Goal: Information Seeking & Learning: Understand process/instructions

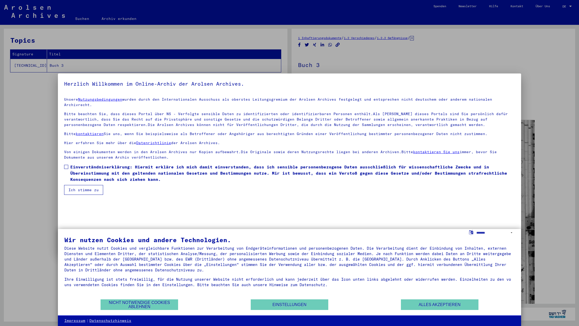
click at [66, 165] on span at bounding box center [66, 167] width 4 height 4
click at [77, 185] on button "Ich stimme zu" at bounding box center [83, 190] width 39 height 10
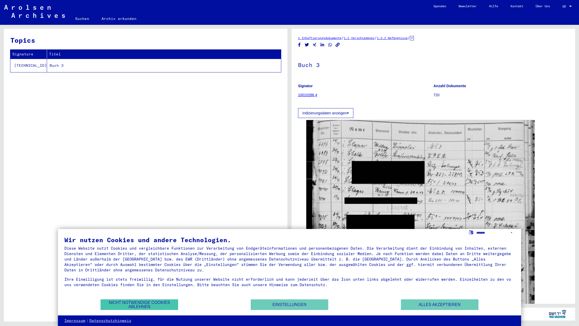
click at [160, 302] on button "Nicht notwendige Cookies ablehnen" at bounding box center [140, 304] width 78 height 11
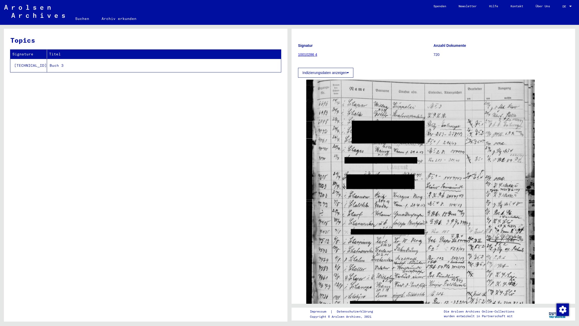
scroll to position [40, 0]
click at [50, 66] on td "Buch 3" at bounding box center [164, 65] width 234 height 13
click at [52, 77] on div "Topics Signature Titel [TECHNICAL_ID] Buch 3" at bounding box center [146, 177] width 284 height 297
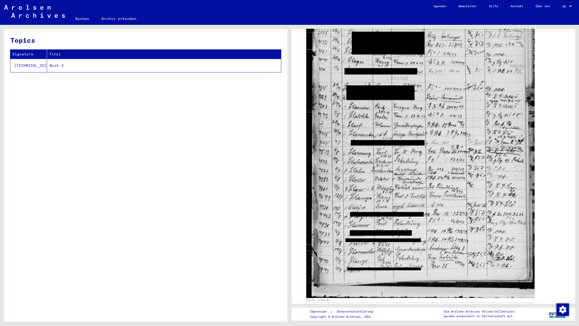
scroll to position [172, 0]
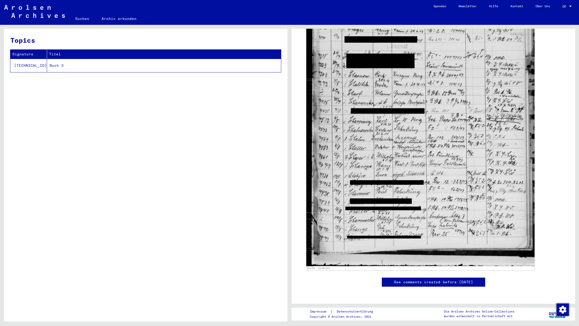
drag, startPoint x: 564, startPoint y: 232, endPoint x: 562, endPoint y: 125, distance: 106.8
click at [562, 125] on div "DocID: 12101251" at bounding box center [433, 114] width 271 height 315
click at [85, 21] on link "Suchen" at bounding box center [82, 18] width 26 height 12
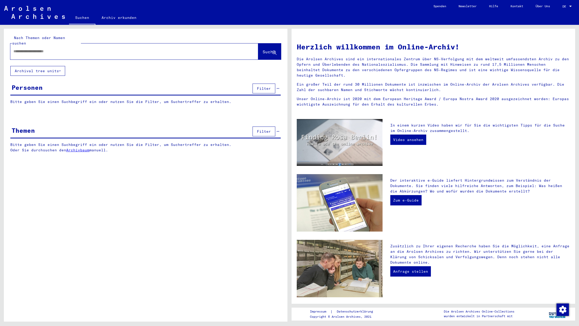
click at [82, 18] on link "Suchen" at bounding box center [82, 17] width 26 height 13
click at [116, 17] on link "Archiv erkunden" at bounding box center [118, 17] width 47 height 12
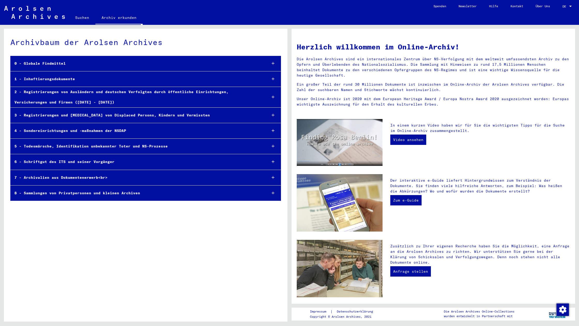
click at [571, 6] on div at bounding box center [570, 6] width 3 height 1
click at [566, 17] on span "Deutsch" at bounding box center [561, 18] width 21 height 9
click at [566, 6] on mat-select-trigger "DE" at bounding box center [565, 6] width 4 height 4
click at [566, 6] on span "English" at bounding box center [561, 8] width 21 height 9
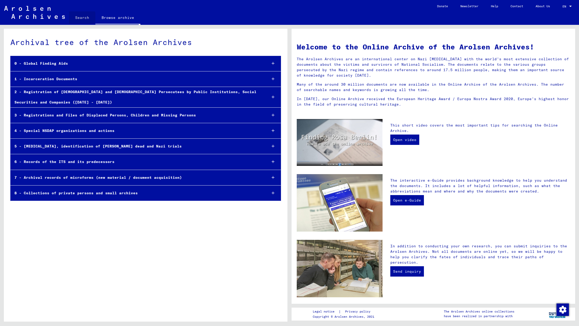
click at [77, 17] on link "Search" at bounding box center [82, 17] width 26 height 12
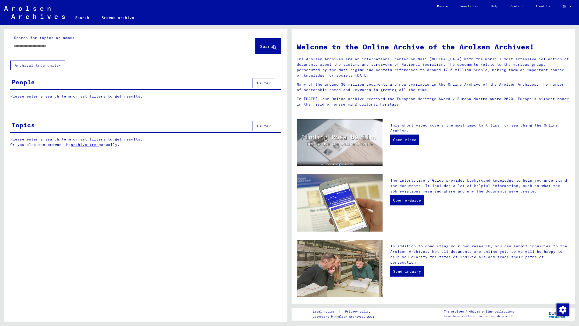
click at [564, 309] on img "button" at bounding box center [563, 309] width 12 height 12
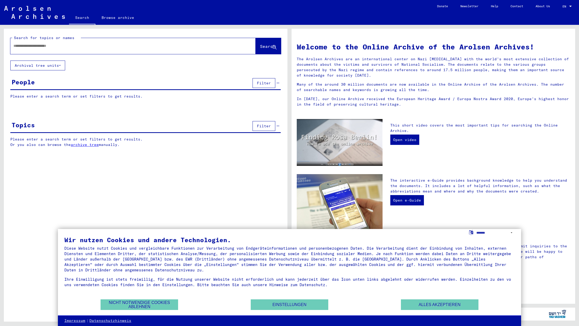
click at [563, 309] on img at bounding box center [557, 313] width 19 height 13
click at [154, 306] on button "Nicht notwendige Cookies ablehnen" at bounding box center [140, 304] width 78 height 11
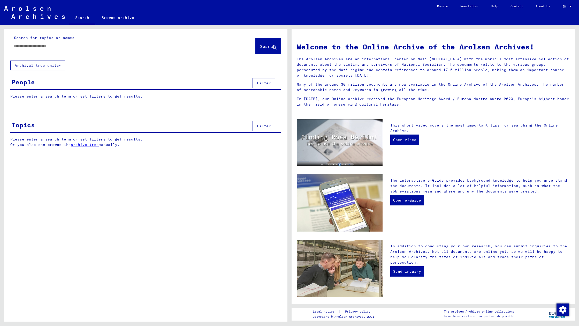
click at [566, 7] on mat-select-trigger "EN" at bounding box center [565, 6] width 4 height 4
click at [556, 18] on span "Deutsch" at bounding box center [557, 18] width 13 height 4
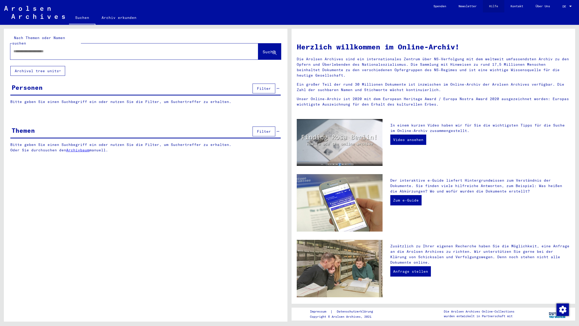
click at [493, 5] on link "Hilfe" at bounding box center [493, 6] width 21 height 12
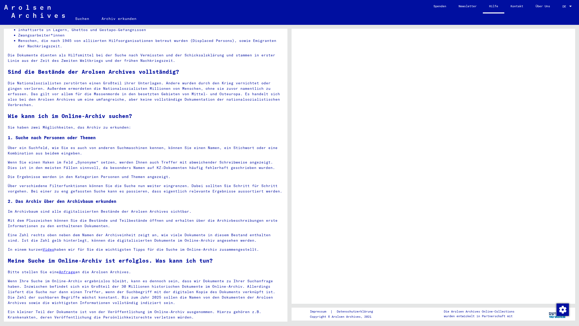
scroll to position [139, 0]
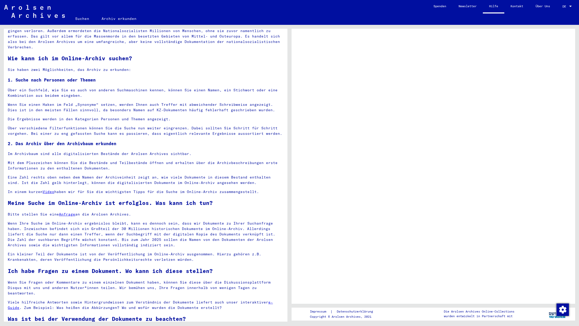
drag, startPoint x: 136, startPoint y: 0, endPoint x: 142, endPoint y: 16, distance: 16.9
click at [142, 16] on mat-toolbar "Suchen Archiv erkunden Detailfragen/-infos zu den Dokumenten? Stelle hier einen…" at bounding box center [289, 12] width 579 height 25
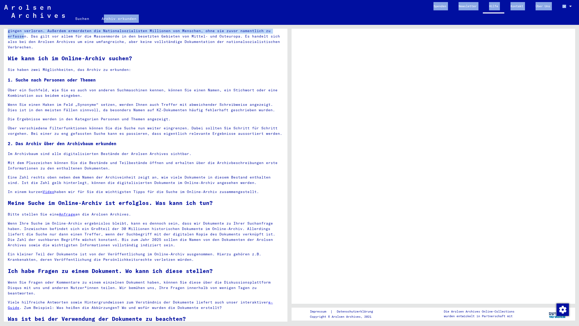
drag, startPoint x: 193, startPoint y: 2, endPoint x: 252, endPoint y: 52, distance: 77.3
click at [244, 28] on mat-sidenav-content "Suchen Archiv erkunden Detailfragen/-infos zu den Dokumenten? Stelle hier einen…" at bounding box center [289, 163] width 579 height 326
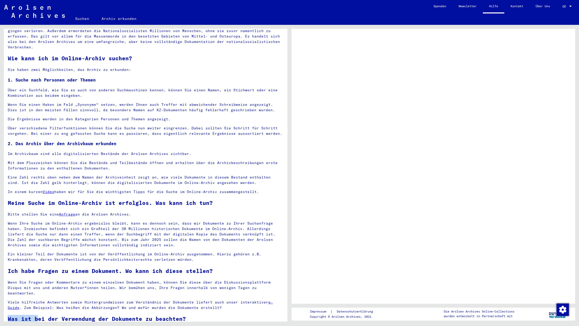
click at [271, 305] on div "FAQ - Häufige Fragen zum Online-Archiv Welche Dokumente finden Sie in den Arols…" at bounding box center [146, 155] width 284 height 530
click at [270, 311] on div "FAQ - Häufige Fragen zum Online-Archiv Welche Dokumente finden Sie in den Arols…" at bounding box center [146, 155] width 284 height 530
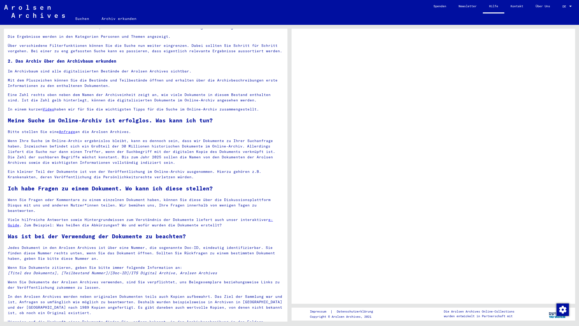
scroll to position [222, 0]
click at [539, 7] on link "Über Uns" at bounding box center [542, 6] width 27 height 12
